Goal: Book appointment/travel/reservation

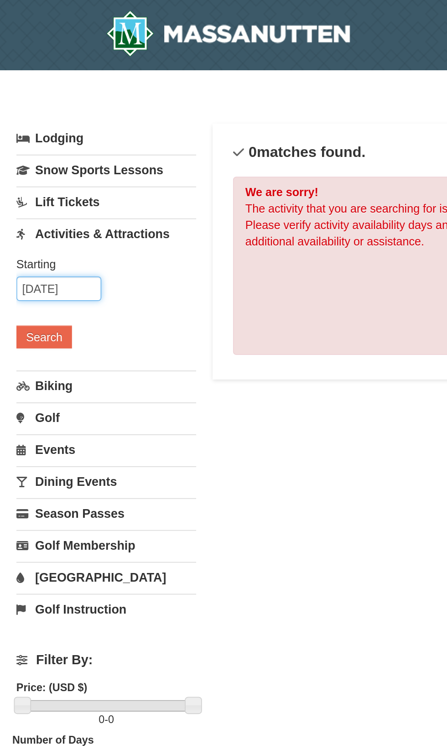
click at [30, 159] on input "09/23/2025" at bounding box center [32, 161] width 47 height 14
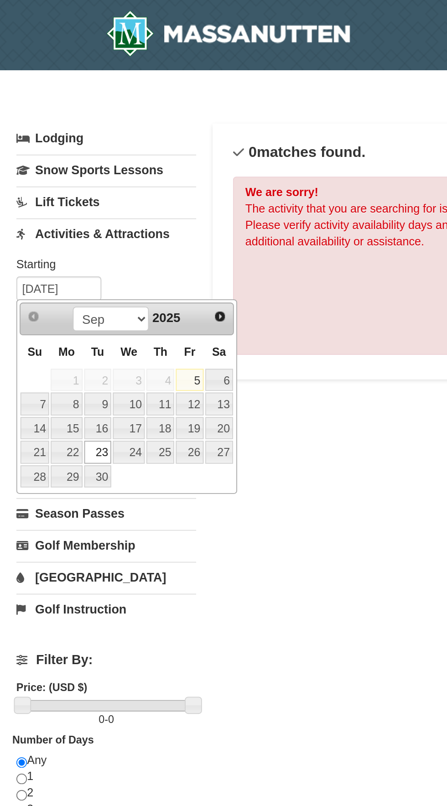
click at [40, 251] on link "22" at bounding box center [36, 252] width 17 height 13
type input "[DATE]"
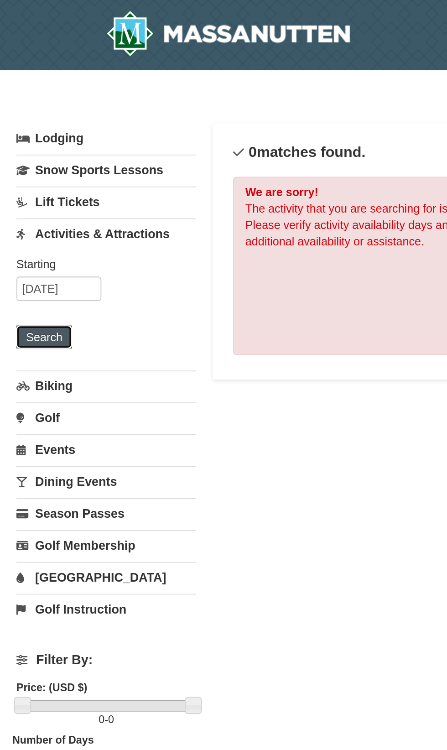
click at [32, 186] on button "Search" at bounding box center [24, 187] width 31 height 13
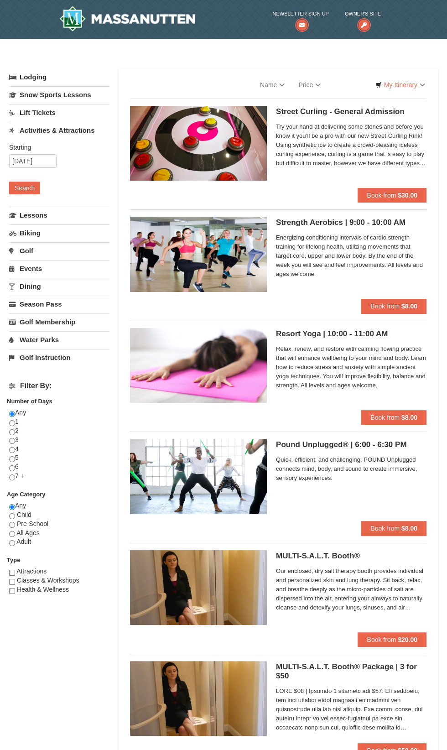
select select "9"
